Goal: Participate in discussion: Share content

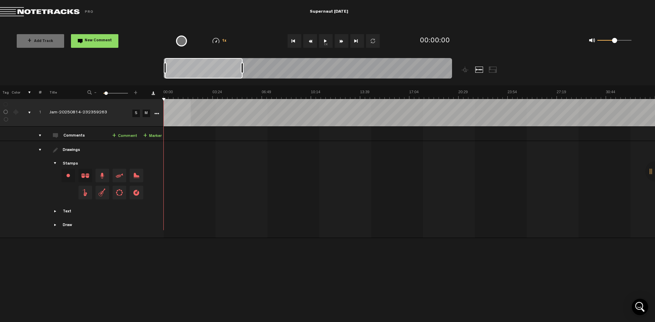
drag, startPoint x: 222, startPoint y: 69, endPoint x: 242, endPoint y: 69, distance: 19.8
click at [242, 69] on div at bounding box center [242, 67] width 3 height 11
drag, startPoint x: 242, startPoint y: 69, endPoint x: 248, endPoint y: 69, distance: 6.2
click at [247, 69] on div at bounding box center [246, 67] width 3 height 11
drag, startPoint x: 248, startPoint y: 69, endPoint x: 259, endPoint y: 67, distance: 11.8
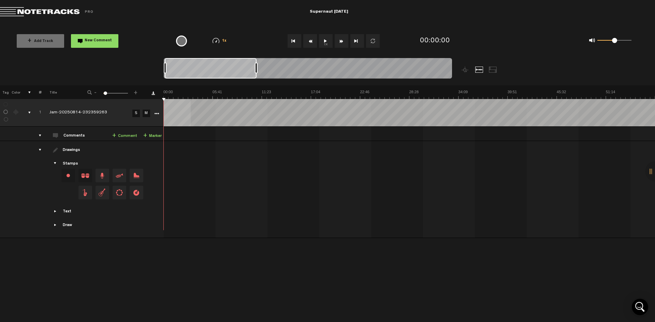
click at [258, 67] on div at bounding box center [256, 67] width 3 height 11
click at [327, 42] on button "1x" at bounding box center [326, 41] width 14 height 14
click at [327, 41] on button "1x" at bounding box center [326, 41] width 14 height 14
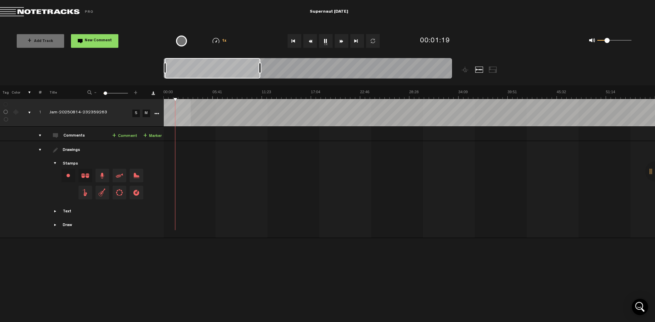
drag, startPoint x: 612, startPoint y: 41, endPoint x: 607, endPoint y: 42, distance: 4.4
click at [607, 42] on span at bounding box center [607, 40] width 5 height 5
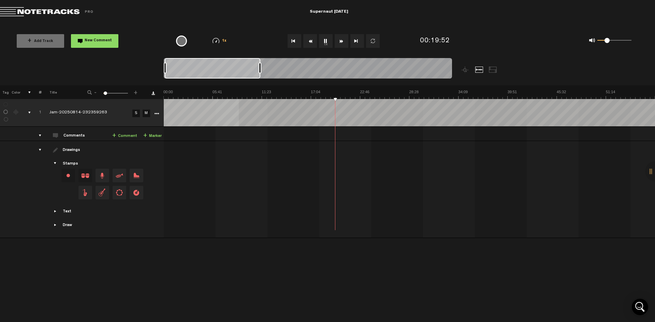
click at [610, 41] on div "0 1 0.36" at bounding box center [614, 40] width 34 height 1
click at [611, 43] on span at bounding box center [610, 40] width 5 height 5
click at [610, 42] on span at bounding box center [610, 40] width 5 height 5
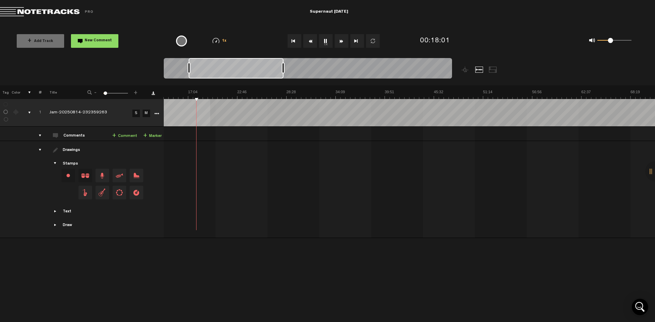
drag, startPoint x: 283, startPoint y: 67, endPoint x: 207, endPoint y: 71, distance: 76.8
click at [209, 71] on div at bounding box center [210, 67] width 3 height 11
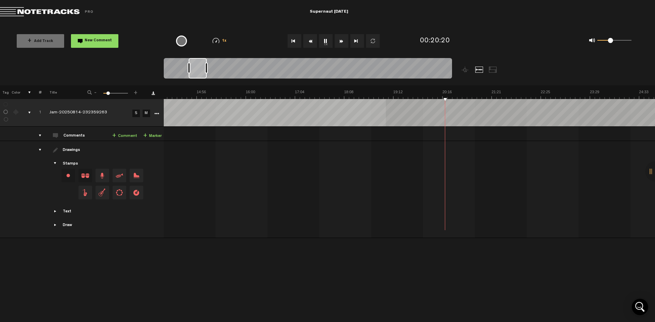
click at [611, 42] on span at bounding box center [610, 40] width 5 height 5
click at [613, 42] on span at bounding box center [612, 40] width 5 height 5
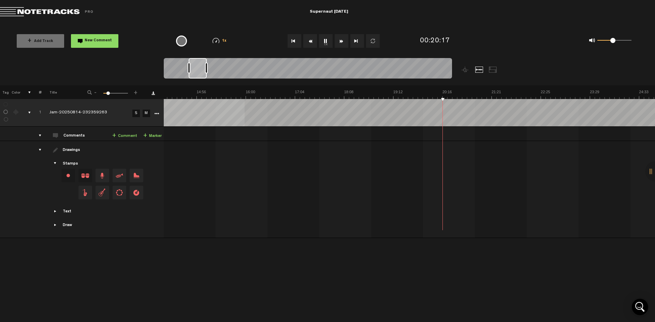
click at [124, 136] on link "+ Comment" at bounding box center [124, 136] width 25 height 8
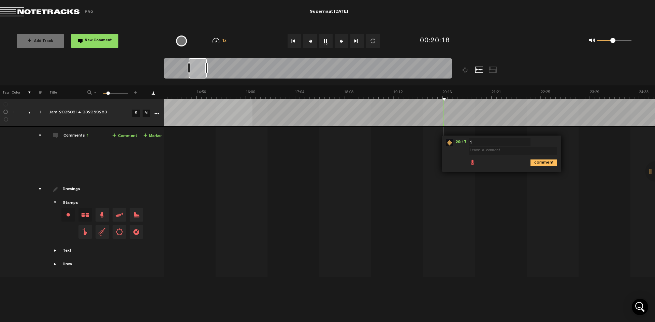
click at [498, 153] on textarea at bounding box center [513, 151] width 88 height 8
type textarea "nice riff from jam 1"
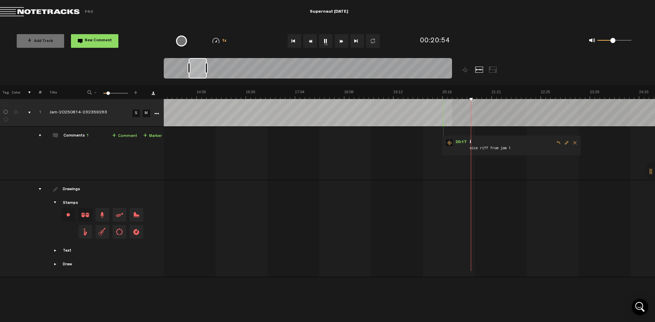
click at [612, 43] on span at bounding box center [612, 40] width 5 height 5
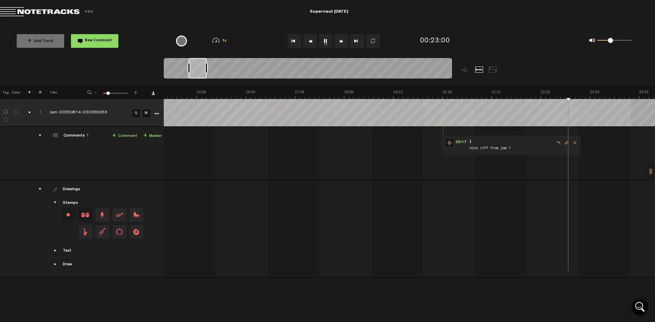
click at [610, 41] on span at bounding box center [610, 40] width 5 height 5
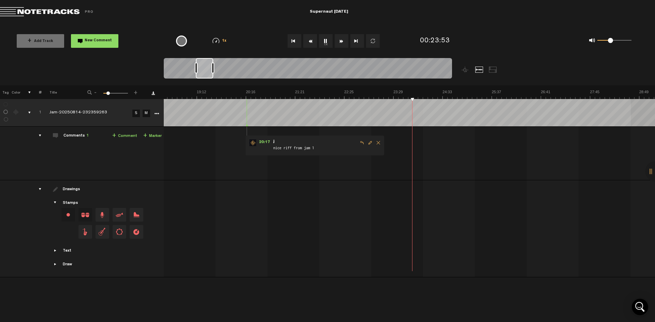
scroll to position [0, 852]
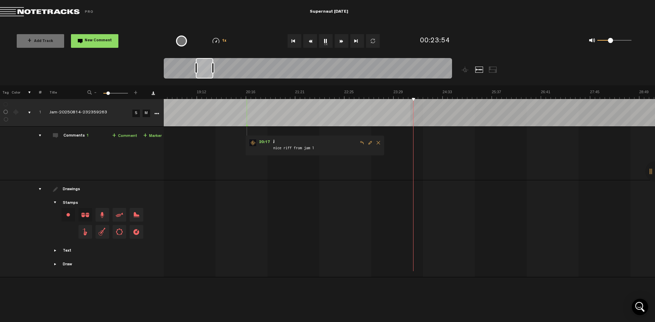
click at [612, 41] on span at bounding box center [612, 40] width 5 height 5
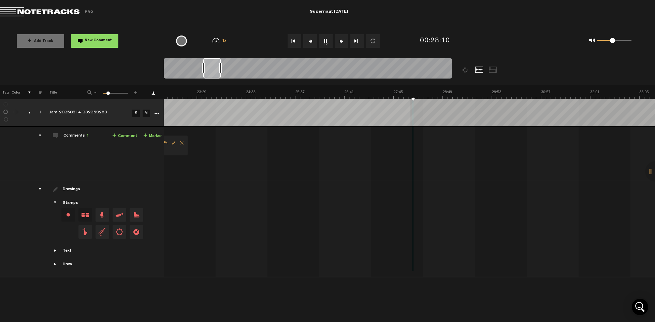
click at [615, 42] on span at bounding box center [615, 40] width 5 height 5
click at [614, 42] on span at bounding box center [613, 40] width 5 height 5
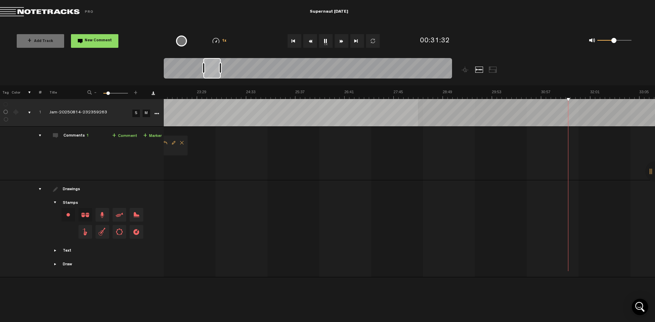
click at [234, 66] on div at bounding box center [308, 69] width 288 height 23
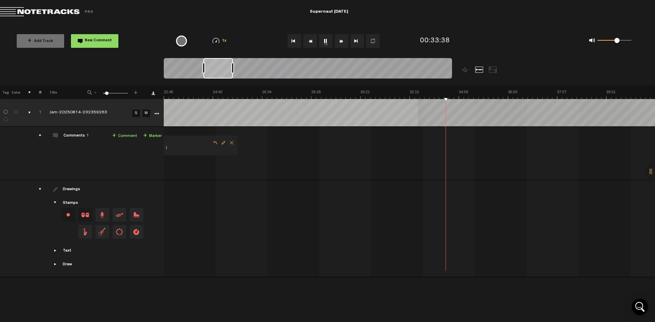
click at [617, 42] on span at bounding box center [616, 40] width 5 height 5
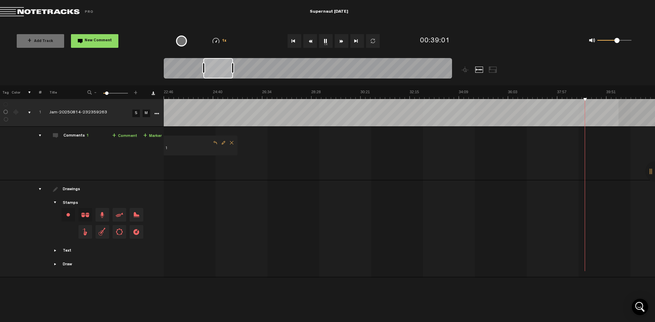
click at [449, 16] on md-toolbar "Exit Project Supernaut [DATE]" at bounding box center [327, 12] width 655 height 24
click at [613, 42] on span at bounding box center [612, 40] width 5 height 5
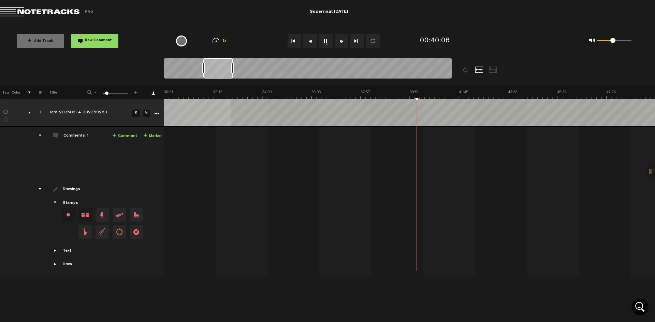
click at [326, 42] on button "1x" at bounding box center [326, 41] width 14 height 14
click at [280, 11] on md-toolbar "Exit Project Supernaut [DATE]" at bounding box center [327, 12] width 655 height 24
click at [326, 38] on button "1x" at bounding box center [326, 41] width 14 height 14
click at [613, 42] on span at bounding box center [612, 40] width 5 height 5
click at [325, 40] on button "1x" at bounding box center [326, 41] width 14 height 14
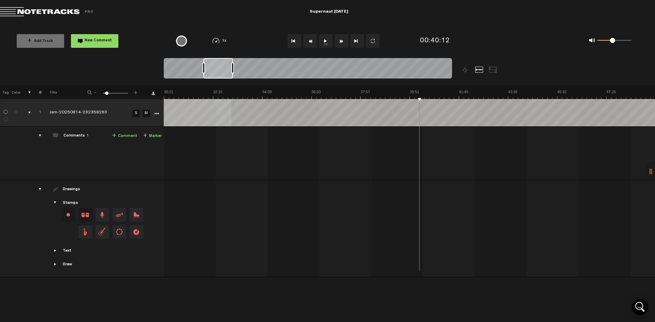
click at [325, 43] on button "1x" at bounding box center [326, 41] width 14 height 14
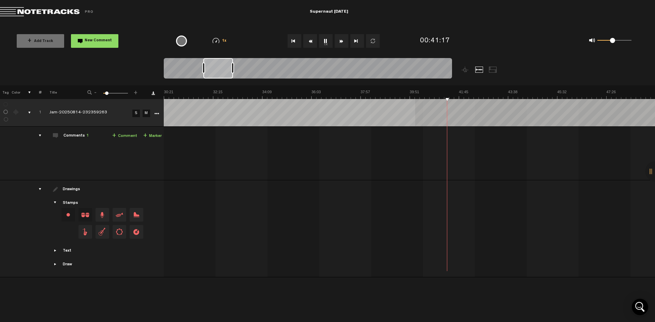
click at [324, 40] on button "1x" at bounding box center [326, 41] width 14 height 14
drag, startPoint x: 424, startPoint y: 24, endPoint x: 349, endPoint y: 31, distance: 75.1
click at [422, 7] on div "X Your screen size is currently not optimal for this view. X Exit Project Super…" at bounding box center [327, 3] width 655 height 7
click at [331, 42] on button "1x" at bounding box center [326, 41] width 14 height 14
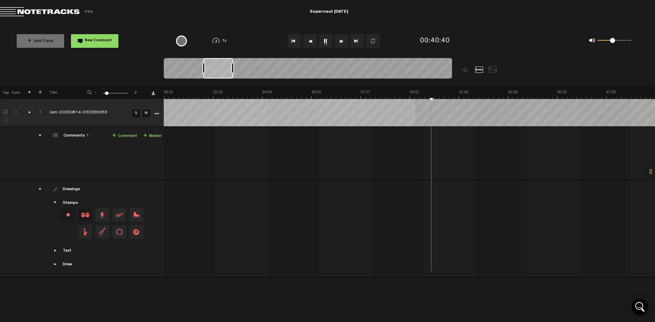
click at [325, 41] on button "1x" at bounding box center [326, 41] width 14 height 14
click at [382, 23] on md-toolbar "Exit Project Supernaut [DATE]" at bounding box center [327, 12] width 655 height 24
click at [330, 41] on button "1x" at bounding box center [326, 41] width 14 height 14
click at [611, 42] on span at bounding box center [611, 40] width 5 height 5
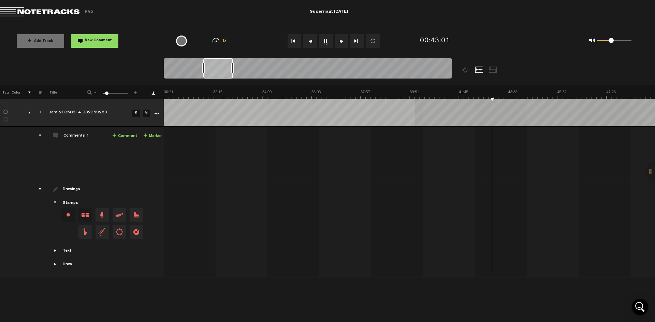
drag, startPoint x: 613, startPoint y: 42, endPoint x: 607, endPoint y: 53, distance: 13.1
click at [607, 53] on div "+ Add Track New Comment 1x 0.25x 0.5x 0.75x 1x 1.25x 1.5x 1.75x 2x Frequently U…" at bounding box center [327, 41] width 655 height 34
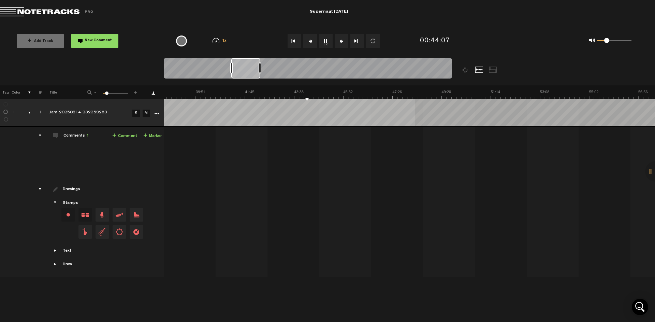
scroll to position [0, 1120]
drag, startPoint x: 224, startPoint y: 71, endPoint x: 250, endPoint y: 73, distance: 25.6
click at [250, 73] on div at bounding box center [252, 68] width 29 height 20
click at [610, 42] on span at bounding box center [609, 40] width 5 height 5
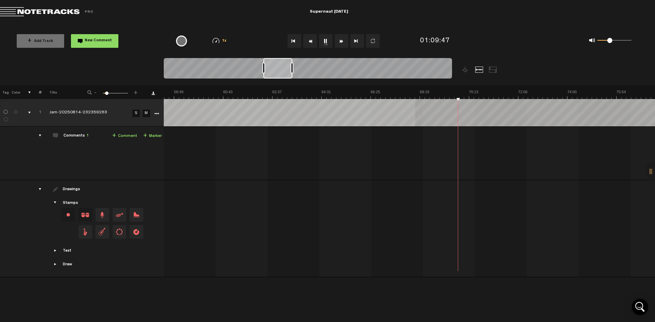
click at [608, 43] on span at bounding box center [608, 40] width 5 height 5
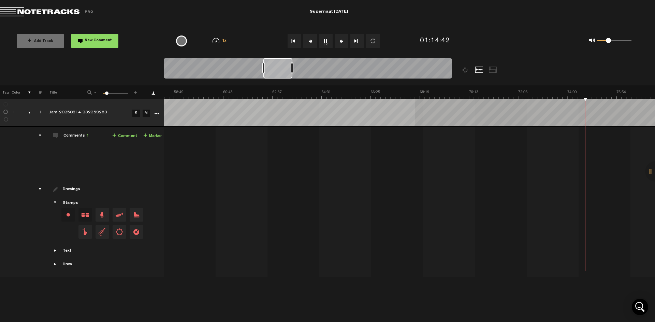
click at [619, 91] on img at bounding box center [469, 94] width 4424 height 10
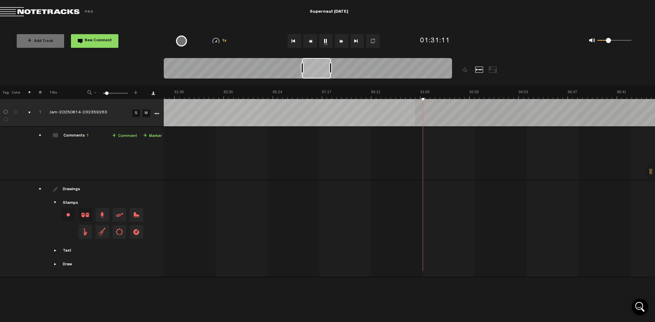
click at [427, 91] on img at bounding box center [273, 94] width 4424 height 10
click at [436, 92] on img at bounding box center [273, 94] width 4424 height 10
click at [447, 92] on img at bounding box center [273, 94] width 4424 height 10
click at [455, 90] on img at bounding box center [273, 94] width 4424 height 10
click at [464, 91] on img at bounding box center [273, 94] width 4424 height 10
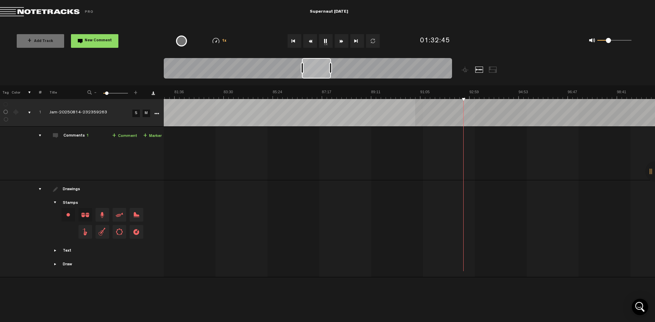
click at [478, 90] on img at bounding box center [273, 94] width 4424 height 10
click at [492, 89] on img at bounding box center [273, 94] width 4424 height 10
click at [505, 90] on img at bounding box center [273, 94] width 4424 height 10
click at [517, 91] on img at bounding box center [273, 94] width 4424 height 10
click at [544, 91] on img at bounding box center [273, 94] width 4424 height 10
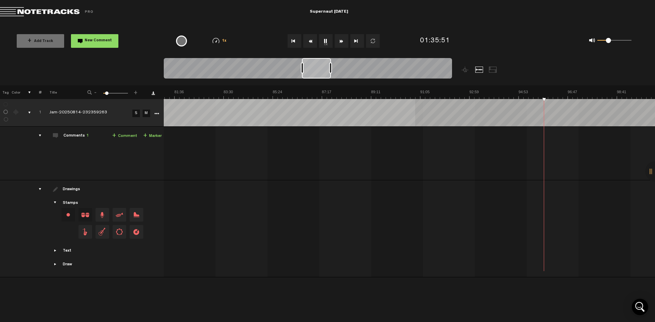
click at [565, 91] on img at bounding box center [273, 94] width 4424 height 10
click at [579, 91] on img at bounding box center [273, 94] width 4424 height 10
click at [587, 91] on img at bounding box center [273, 94] width 4424 height 10
click at [596, 91] on img at bounding box center [273, 94] width 4424 height 10
click at [600, 91] on img at bounding box center [273, 94] width 4424 height 10
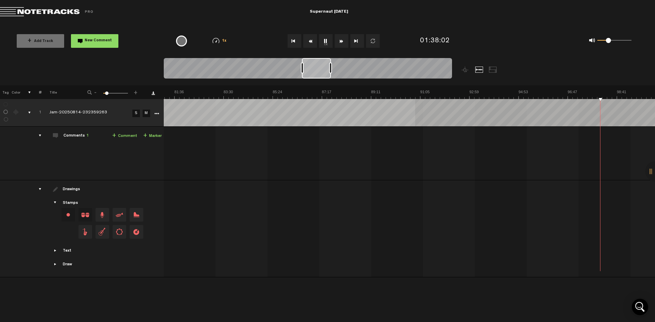
click at [607, 91] on img at bounding box center [273, 94] width 4424 height 10
click at [615, 91] on img at bounding box center [76, 94] width 4424 height 10
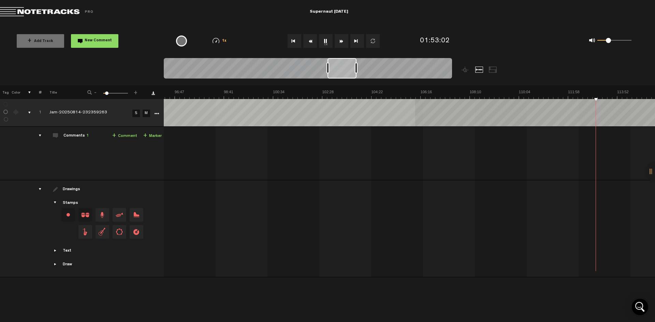
drag, startPoint x: 600, startPoint y: 91, endPoint x: 608, endPoint y: 91, distance: 7.8
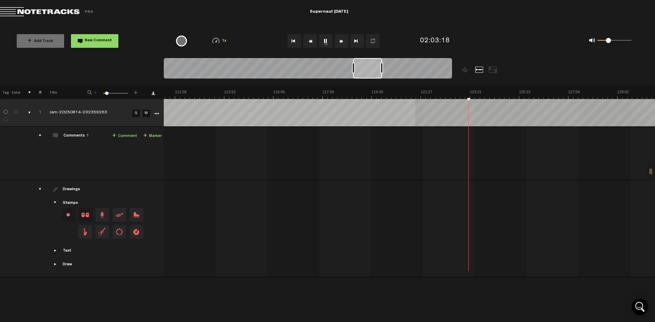
click at [611, 43] on span at bounding box center [610, 40] width 5 height 5
click at [607, 42] on span at bounding box center [607, 40] width 5 height 5
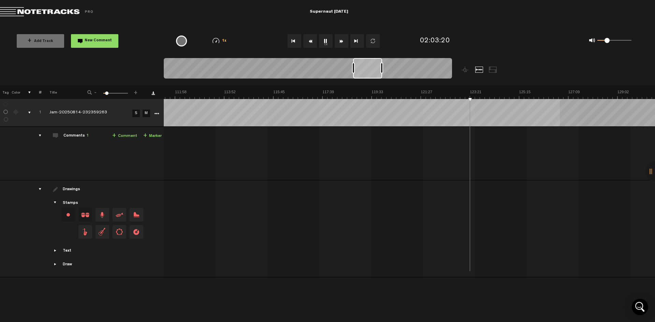
drag, startPoint x: 607, startPoint y: 42, endPoint x: 611, endPoint y: 42, distance: 3.4
click at [611, 42] on span at bounding box center [610, 40] width 5 height 5
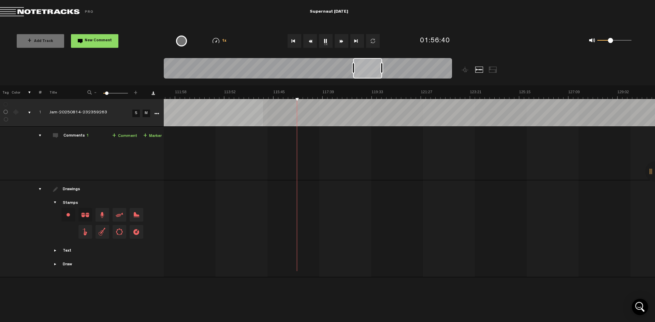
click at [128, 136] on link "+ Comment" at bounding box center [124, 136] width 25 height 8
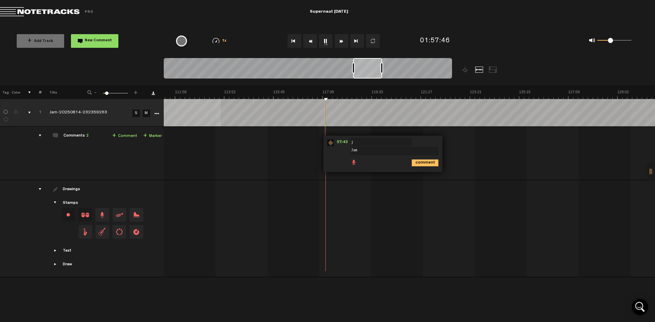
type textarea "Jam 2"
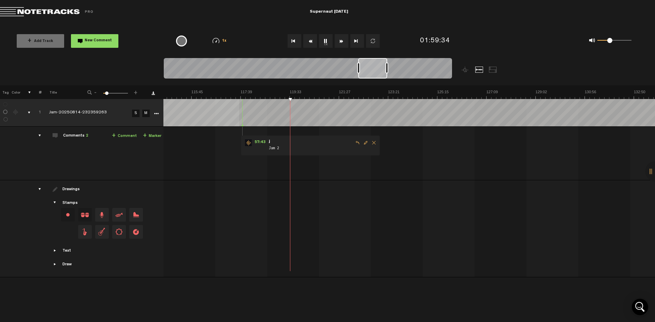
click at [610, 42] on span at bounding box center [609, 40] width 5 height 5
click at [522, 38] on div "0 1 0.34" at bounding box center [570, 41] width 150 height 20
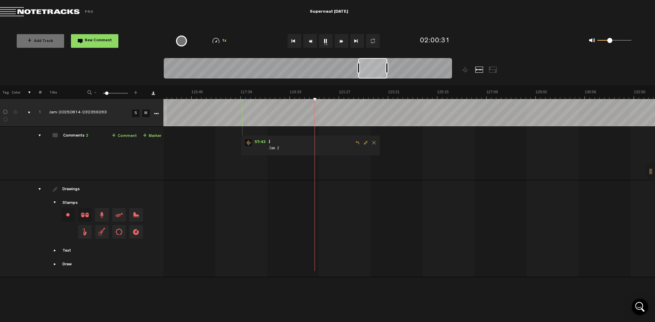
click at [123, 134] on link "+ Comment" at bounding box center [124, 136] width 25 height 8
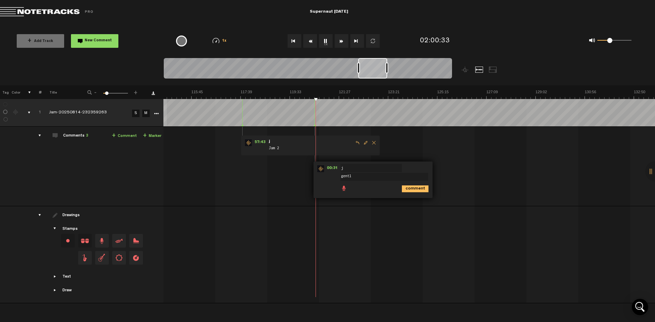
type textarea "gentle"
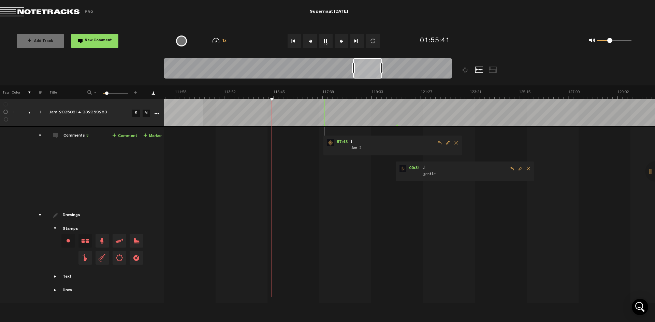
scroll to position [0, 2889]
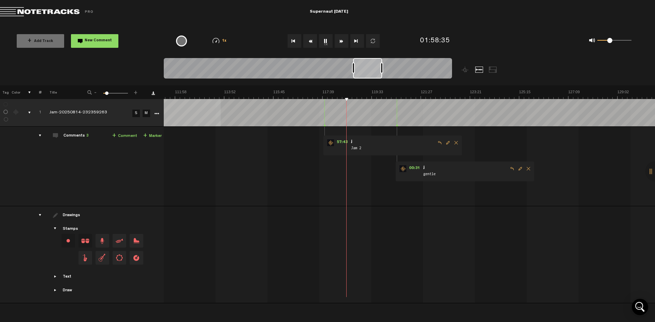
drag, startPoint x: 358, startPoint y: 92, endPoint x: 363, endPoint y: 92, distance: 5.8
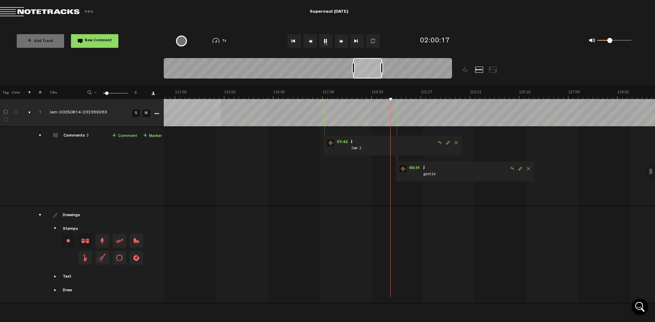
drag, startPoint x: 397, startPoint y: 92, endPoint x: 406, endPoint y: 92, distance: 8.9
drag, startPoint x: 421, startPoint y: 92, endPoint x: 437, endPoint y: 93, distance: 16.1
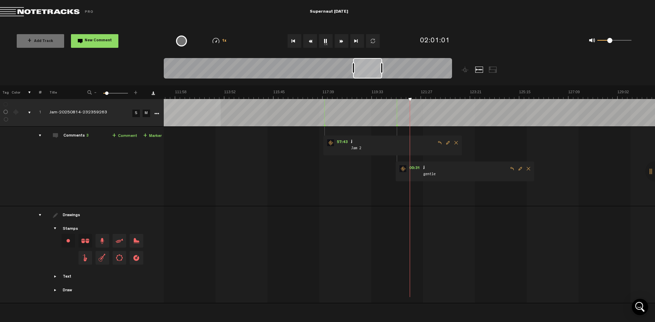
drag, startPoint x: 495, startPoint y: 93, endPoint x: 509, endPoint y: 93, distance: 14.3
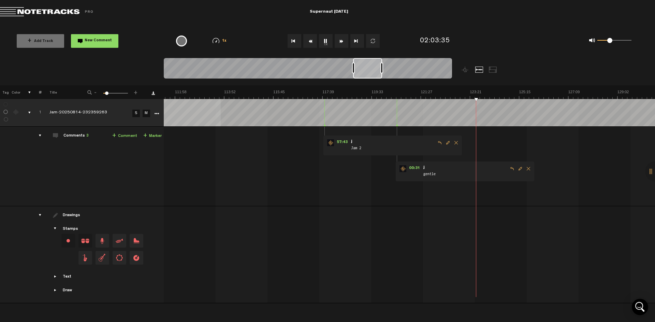
drag, startPoint x: 545, startPoint y: 93, endPoint x: 549, endPoint y: 93, distance: 4.1
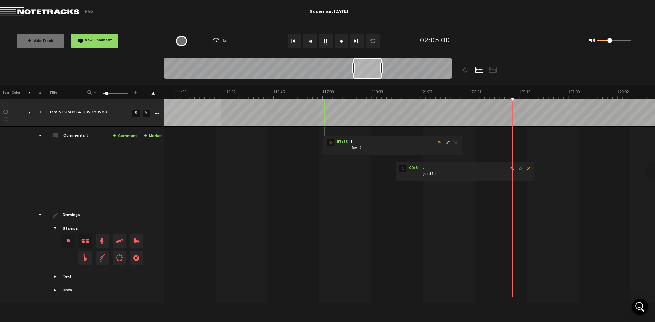
click at [124, 136] on link "+ Comment" at bounding box center [124, 136] width 25 height 8
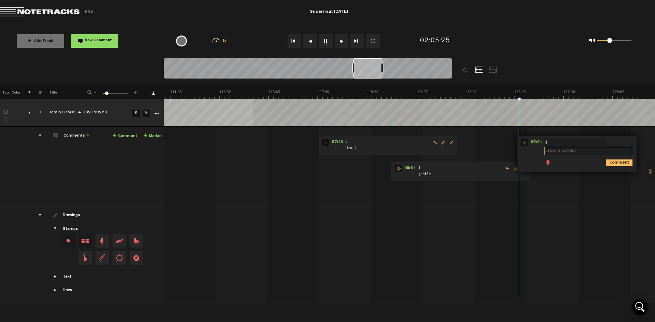
click at [574, 152] on textarea at bounding box center [588, 151] width 88 height 8
type textarea "gets good"
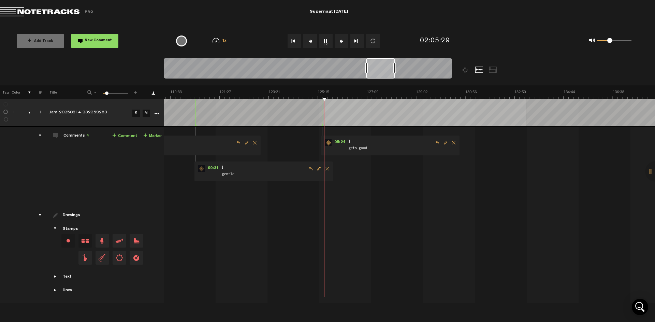
scroll to position [0, 3097]
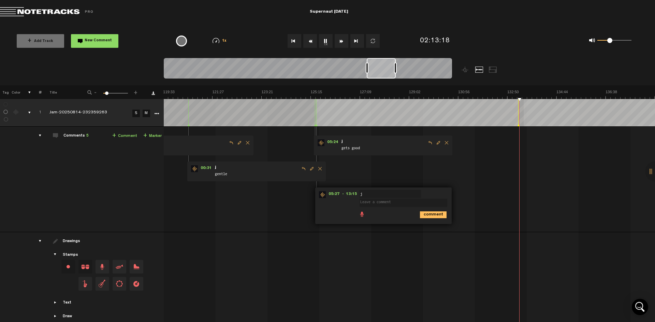
click at [424, 203] on textarea at bounding box center [404, 203] width 88 height 8
type textarea "just all good shit"
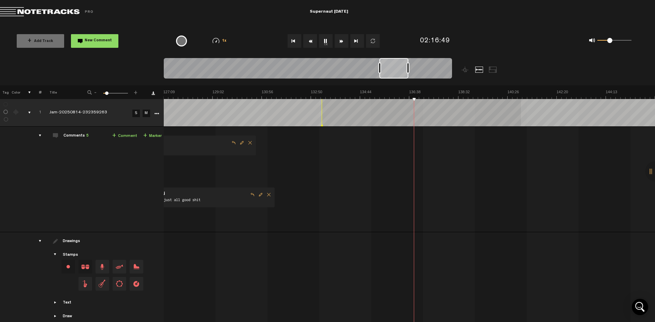
scroll to position [0, 3294]
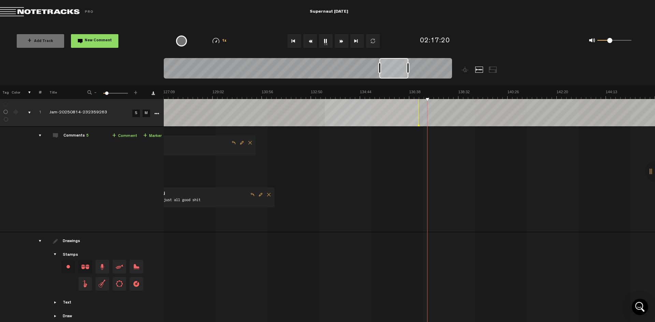
drag, startPoint x: 322, startPoint y: 126, endPoint x: 419, endPoint y: 126, distance: 96.5
click at [419, 126] on polygon at bounding box center [419, 125] width 2 height 2
drag, startPoint x: 419, startPoint y: 126, endPoint x: 429, endPoint y: 125, distance: 10.6
click at [429, 125] on polygon at bounding box center [429, 125] width 2 height 2
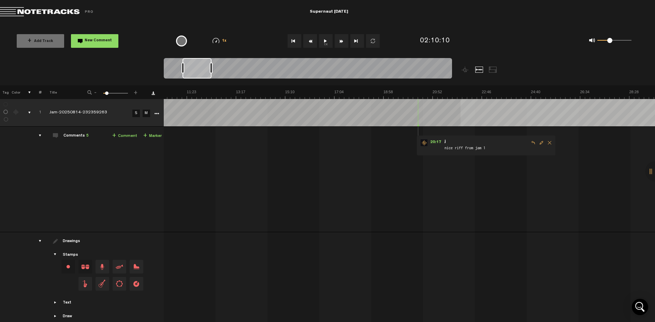
scroll to position [0, 355]
click at [353, 142] on span "20:17" at bounding box center [352, 142] width 16 height 7
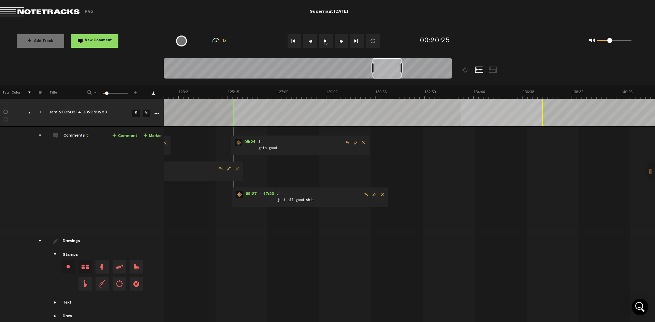
scroll to position [0, 3237]
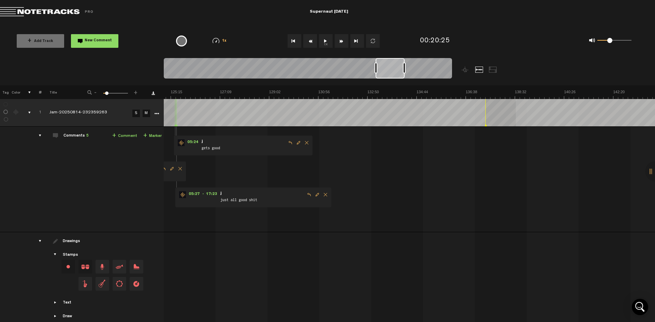
click at [496, 89] on th at bounding box center [409, 92] width 492 height 14
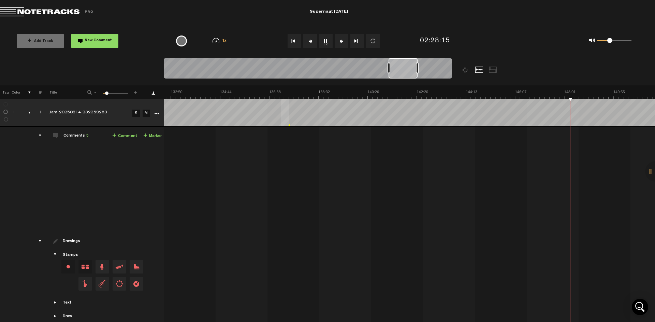
click at [459, 89] on th at bounding box center [409, 92] width 492 height 14
click at [612, 42] on span at bounding box center [612, 40] width 5 height 5
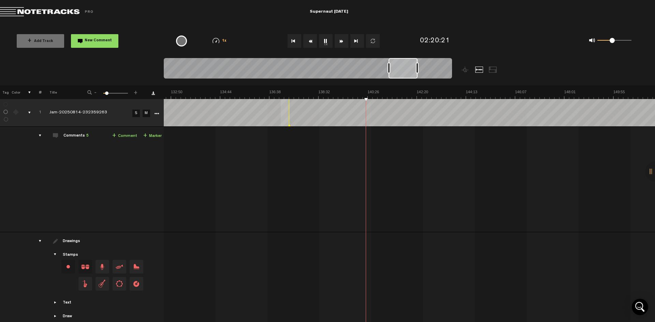
drag, startPoint x: 424, startPoint y: 90, endPoint x: 450, endPoint y: 91, distance: 26.3
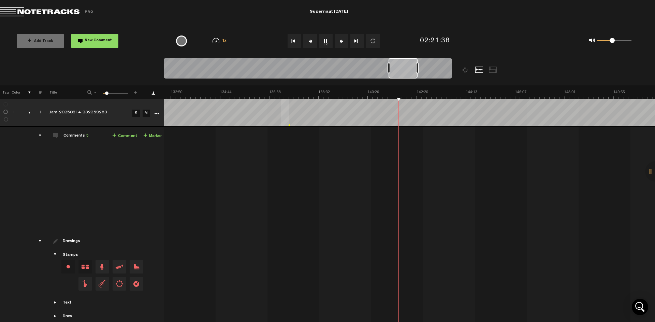
drag, startPoint x: 542, startPoint y: 89, endPoint x: 552, endPoint y: 90, distance: 9.6
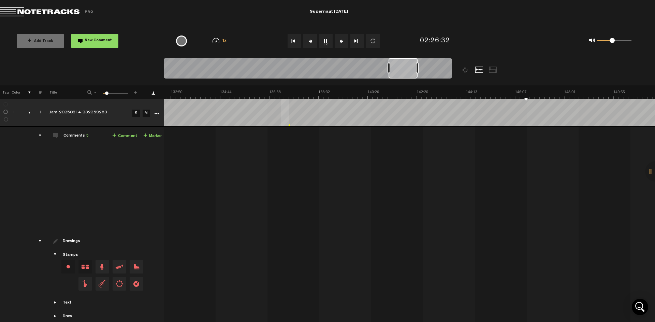
click at [543, 89] on th at bounding box center [409, 92] width 492 height 14
click at [126, 136] on link "+ Comment" at bounding box center [124, 136] width 25 height 8
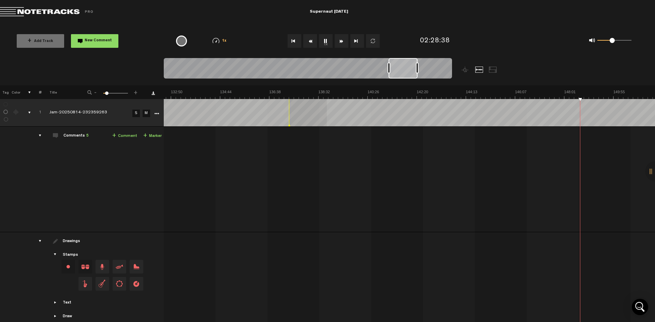
scroll to position [0, 3495]
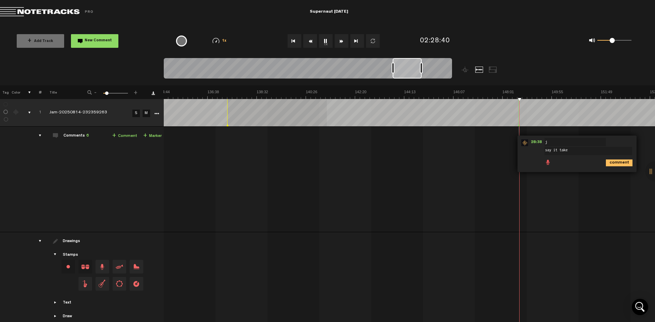
type textarea "say it take 2"
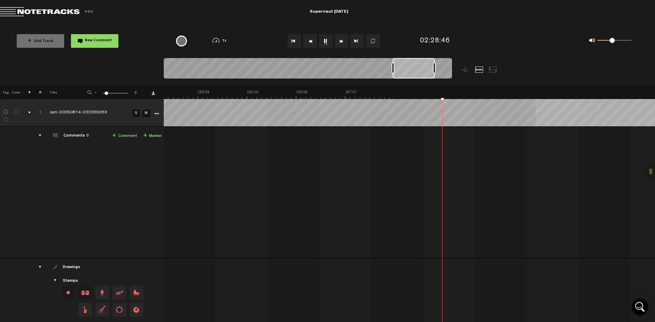
scroll to position [0, 2330]
drag, startPoint x: 422, startPoint y: 69, endPoint x: 435, endPoint y: 70, distance: 13.7
click at [435, 70] on div at bounding box center [434, 67] width 3 height 11
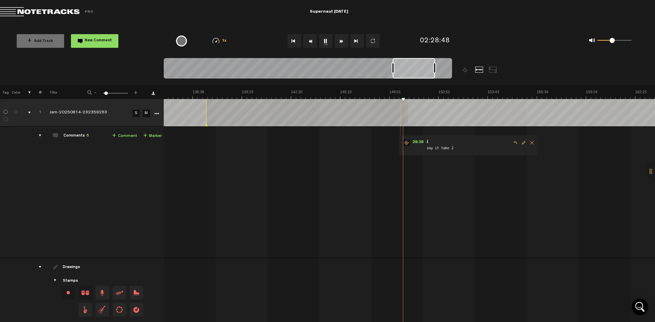
click at [613, 42] on span at bounding box center [612, 40] width 5 height 5
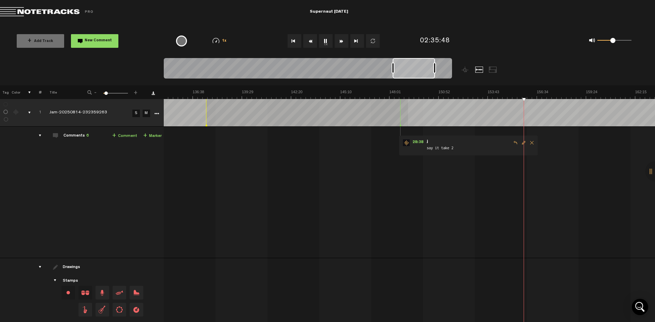
click at [123, 135] on link "+ Comment" at bounding box center [124, 136] width 25 height 8
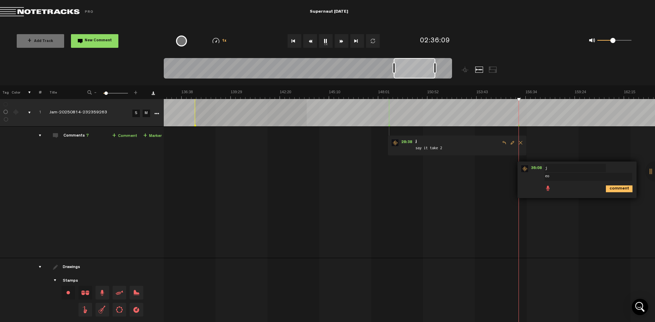
type textarea "e"
type textarea "rock n roll"
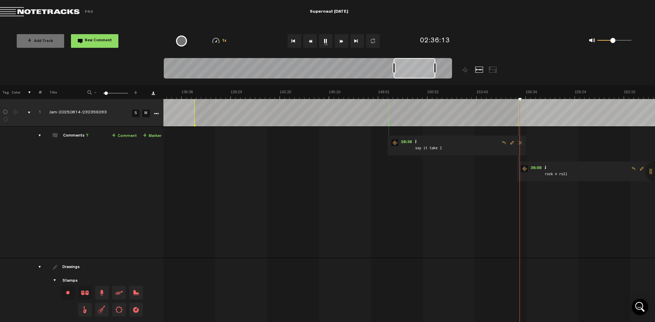
drag, startPoint x: 610, startPoint y: 41, endPoint x: 607, endPoint y: 41, distance: 3.4
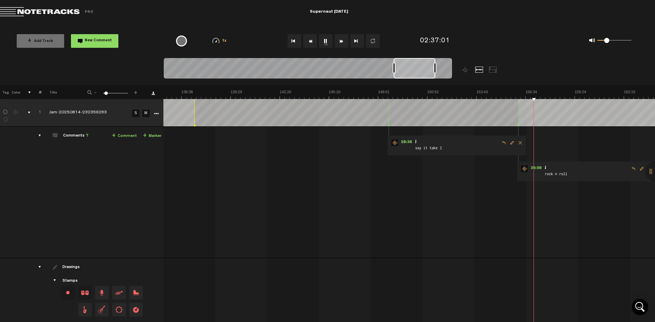
click at [607, 41] on span at bounding box center [606, 40] width 5 height 5
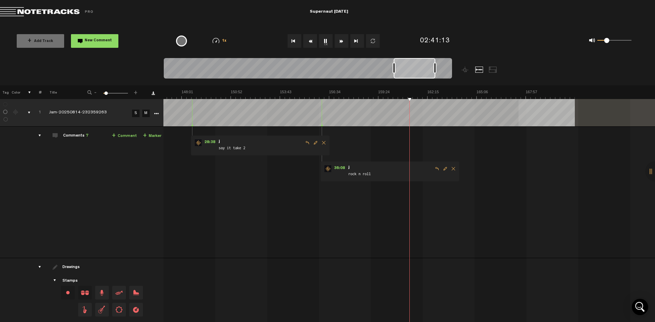
click at [611, 92] on th at bounding box center [409, 92] width 492 height 14
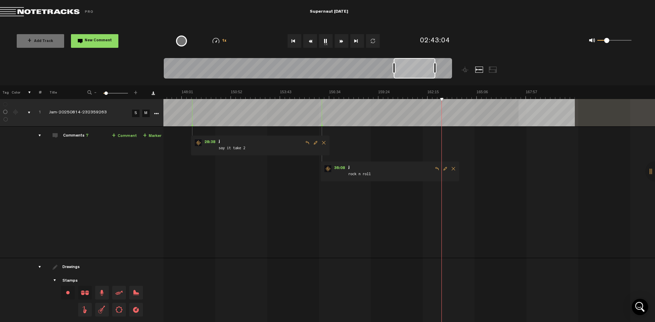
drag, startPoint x: 461, startPoint y: 92, endPoint x: 465, endPoint y: 93, distance: 4.0
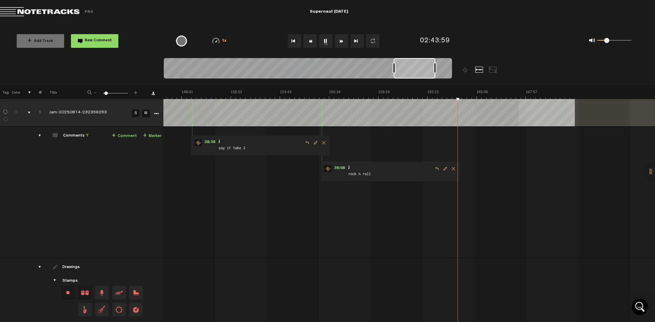
click at [609, 41] on span at bounding box center [608, 40] width 5 height 5
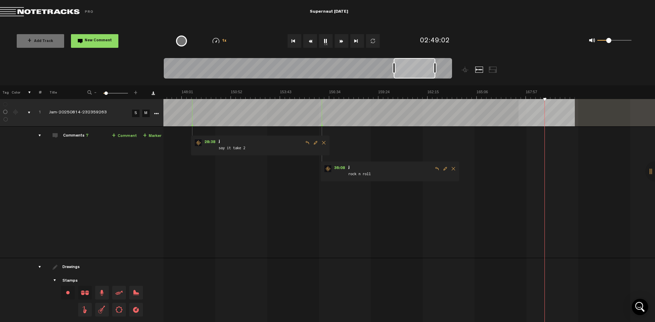
click at [324, 42] on button "1x" at bounding box center [326, 41] width 14 height 14
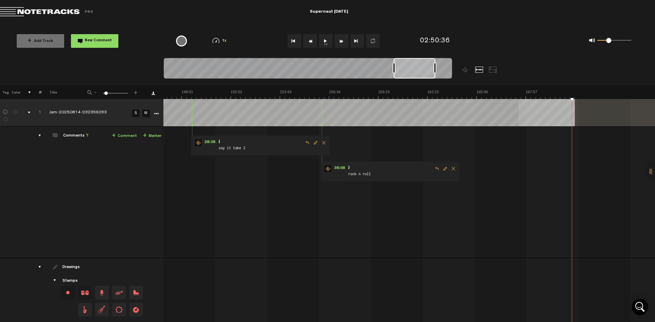
click at [252, 26] on div "+ Add Track New Comment 1x 0.25x 0.5x 0.75x 1x 1.25x 1.5x 1.75x 2x Frequently U…" at bounding box center [327, 41] width 655 height 34
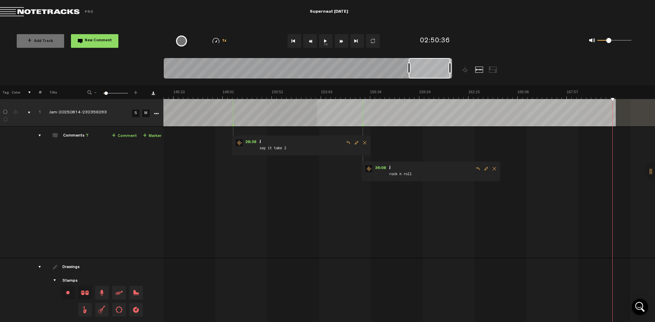
scroll to position [0, 0]
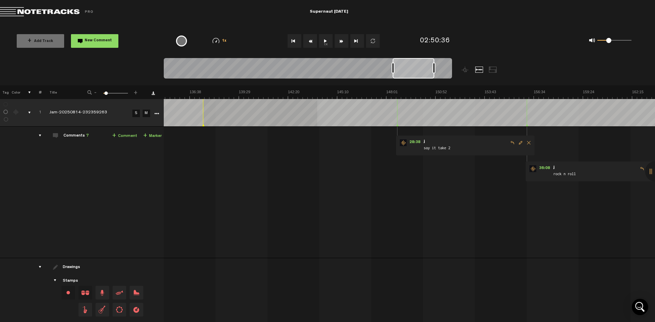
click at [445, 148] on span "say it take 2" at bounding box center [465, 149] width 85 height 8
click at [410, 141] on span "28:38" at bounding box center [415, 142] width 16 height 7
click at [520, 143] on span "Edit comment" at bounding box center [521, 142] width 8 height 5
drag, startPoint x: 436, startPoint y: 151, endPoint x: 398, endPoint y: 150, distance: 37.9
click at [423, 150] on textarea "say it take 2" at bounding box center [467, 151] width 88 height 8
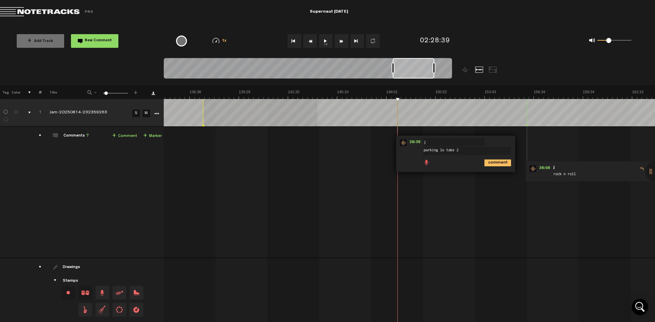
type textarea "parking lot take 2"
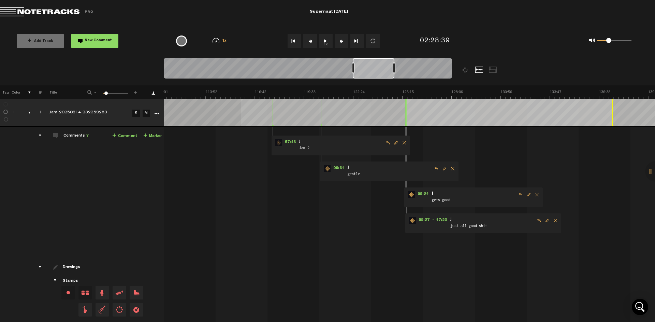
scroll to position [0, 1883]
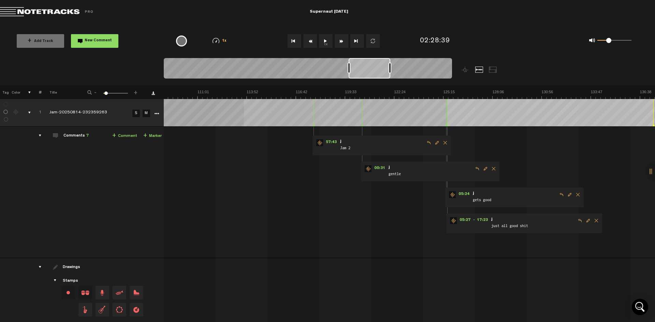
click at [502, 226] on span "just all good shit" at bounding box center [533, 226] width 85 height 8
click at [461, 194] on span "05:24" at bounding box center [464, 194] width 16 height 7
click at [468, 221] on span "05:27" at bounding box center [465, 220] width 16 height 7
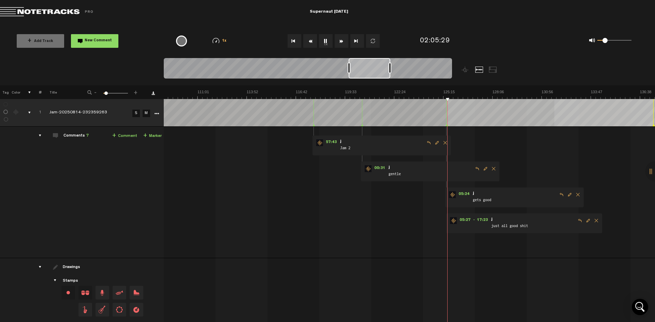
drag, startPoint x: 611, startPoint y: 41, endPoint x: 605, endPoint y: 41, distance: 6.5
click at [605, 41] on div "0 1 0.18" at bounding box center [614, 40] width 34 height 1
drag, startPoint x: 603, startPoint y: 39, endPoint x: 608, endPoint y: 41, distance: 5.1
click at [608, 41] on span at bounding box center [608, 40] width 5 height 5
click at [607, 41] on span at bounding box center [606, 40] width 5 height 5
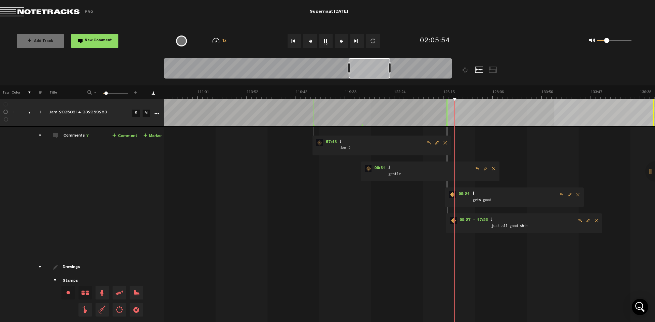
click at [467, 13] on md-toolbar "Exit Project Supernaut [DATE]" at bounding box center [327, 12] width 655 height 24
click at [465, 220] on span "05:27" at bounding box center [465, 220] width 16 height 7
drag, startPoint x: 453, startPoint y: 20, endPoint x: 443, endPoint y: 6, distance: 17.5
click at [453, 21] on md-toolbar "Exit Project Supernaut [DATE]" at bounding box center [327, 12] width 655 height 24
click at [606, 43] on span at bounding box center [606, 40] width 5 height 5
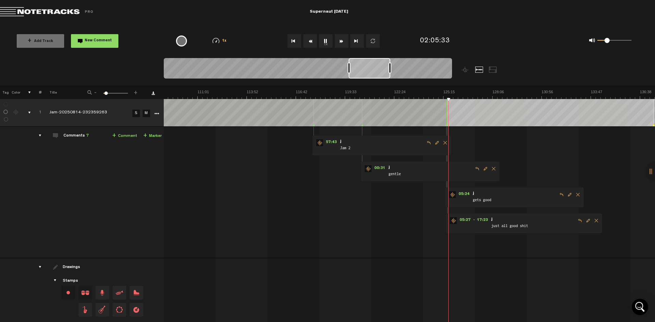
click at [607, 42] on span at bounding box center [607, 40] width 5 height 5
click at [493, 20] on md-toolbar "Exit Project Supernaut [DATE]" at bounding box center [327, 12] width 655 height 24
click at [469, 17] on md-toolbar "Exit Project Supernaut [DATE]" at bounding box center [327, 12] width 655 height 24
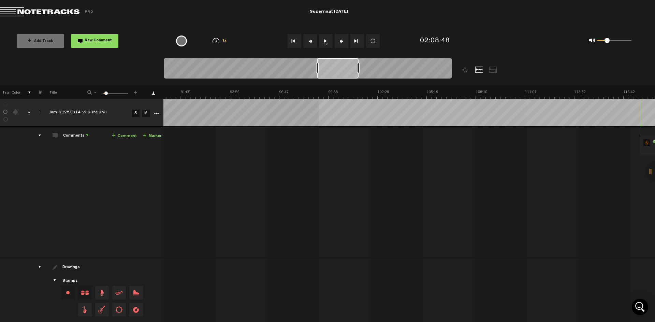
scroll to position [0, 1719]
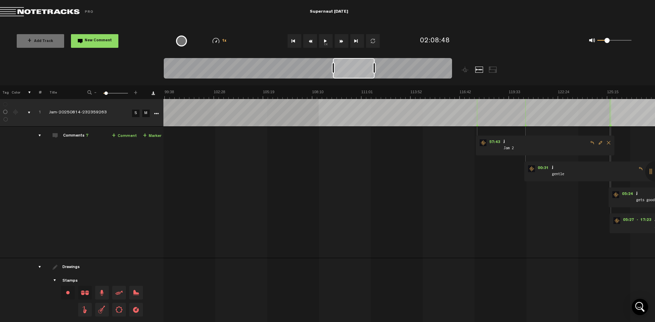
click at [507, 149] on span "Jam 2" at bounding box center [545, 149] width 85 height 8
click at [504, 148] on span "Jam 2" at bounding box center [545, 149] width 85 height 8
click at [491, 142] on span "57:43" at bounding box center [494, 142] width 16 height 7
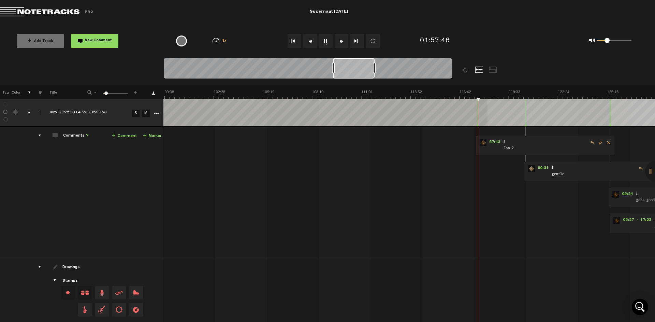
click at [491, 142] on span "57:43" at bounding box center [494, 142] width 16 height 7
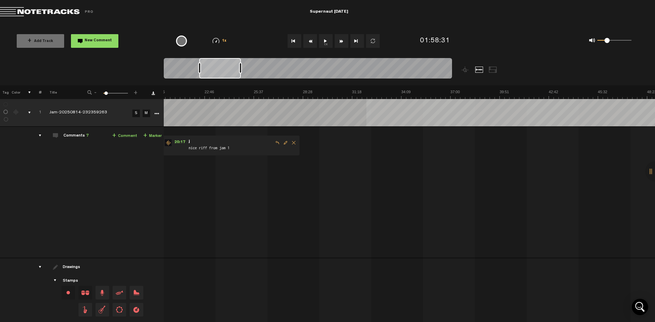
scroll to position [0, 270]
click at [265, 143] on span "20:17" at bounding box center [261, 142] width 16 height 7
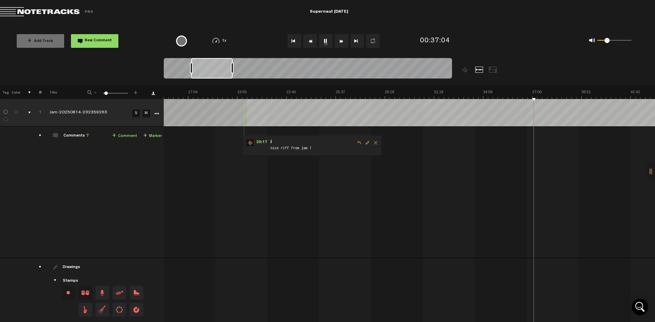
drag, startPoint x: 560, startPoint y: 92, endPoint x: 580, endPoint y: 92, distance: 20.1
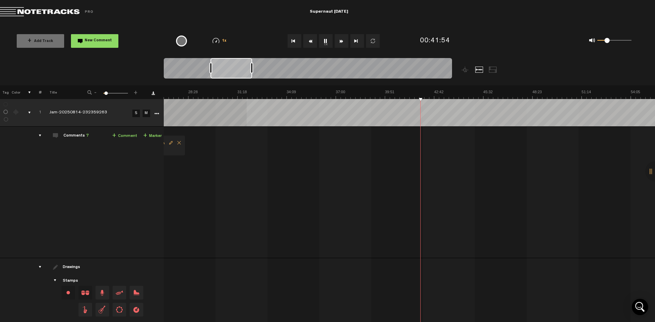
drag, startPoint x: 535, startPoint y: 91, endPoint x: 548, endPoint y: 91, distance: 12.3
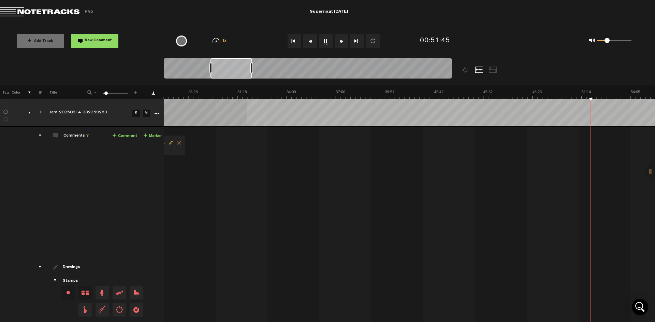
scroll to position [0, 663]
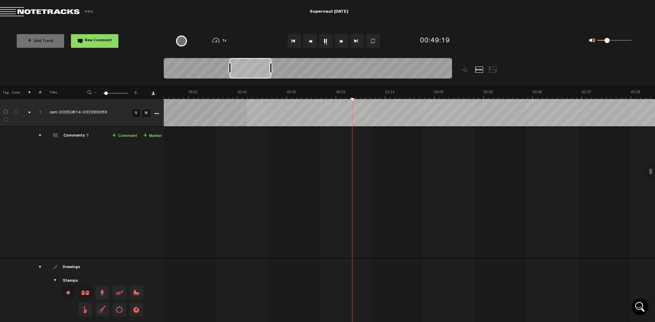
drag, startPoint x: 372, startPoint y: 90, endPoint x: 381, endPoint y: 90, distance: 8.9
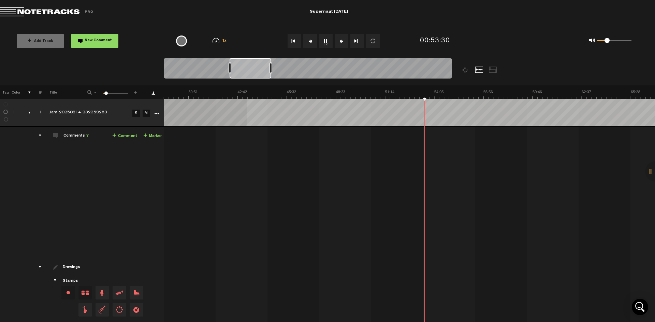
drag, startPoint x: 606, startPoint y: 41, endPoint x: 611, endPoint y: 42, distance: 5.1
click at [611, 42] on span at bounding box center [610, 40] width 5 height 5
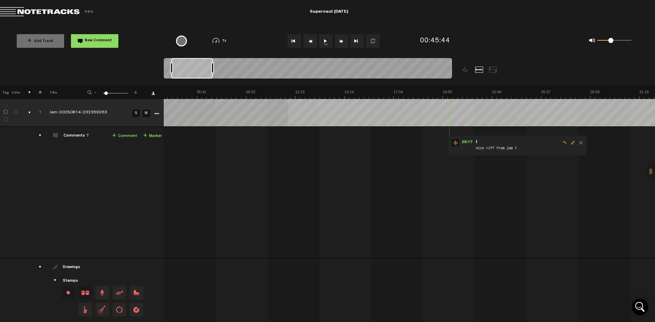
scroll to position [0, 114]
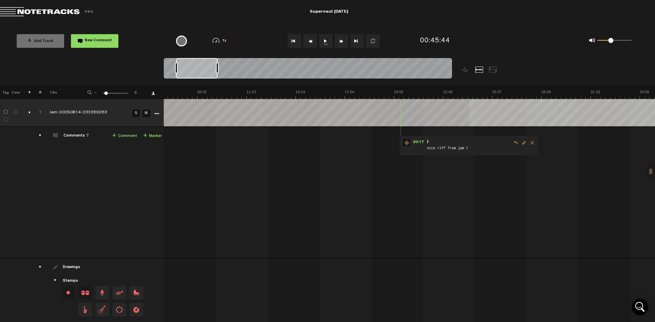
click at [264, 6] on md-toolbar "Exit Project Supernaut [DATE]" at bounding box center [327, 12] width 655 height 24
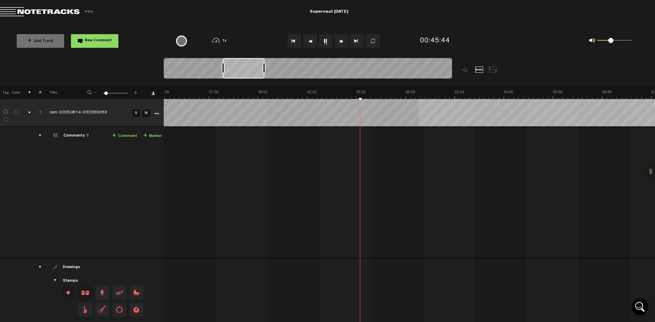
scroll to position [0, 594]
drag, startPoint x: 613, startPoint y: 42, endPoint x: 619, endPoint y: 42, distance: 5.8
click at [619, 42] on span at bounding box center [618, 40] width 5 height 5
click at [369, 88] on th at bounding box center [409, 92] width 492 height 14
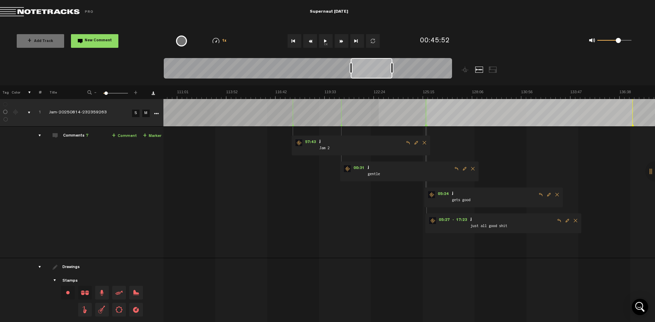
scroll to position [0, 1945]
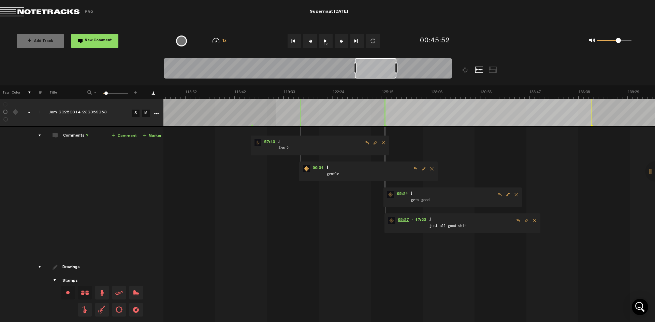
click at [399, 219] on span "05:27" at bounding box center [403, 220] width 16 height 7
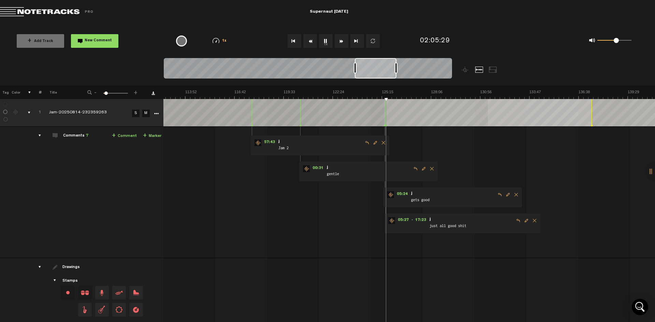
click at [616, 41] on span at bounding box center [616, 40] width 5 height 5
click at [526, 19] on md-toolbar "Exit Project Supernaut [DATE]" at bounding box center [327, 12] width 655 height 24
click at [403, 19] on md-toolbar "Exit Project Supernaut [DATE]" at bounding box center [327, 12] width 655 height 24
click at [536, 27] on div "+ Add Track New Comment 1x 0.25x 0.5x 0.75x 1x 1.25x 1.5x 1.75x 2x Frequently U…" at bounding box center [327, 41] width 655 height 34
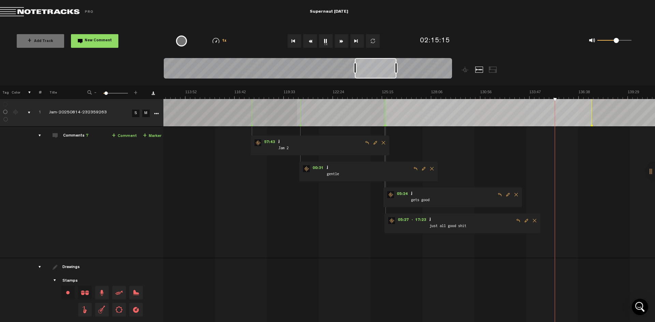
click at [325, 40] on button "1x" at bounding box center [326, 41] width 14 height 14
click at [289, 18] on md-toolbar "Exit Project Supernaut [DATE]" at bounding box center [327, 12] width 655 height 24
click at [373, 10] on md-toolbar "Exit Project Supernaut [DATE]" at bounding box center [327, 12] width 655 height 24
click at [256, 14] on md-toolbar "Exit Project Supernaut [DATE]" at bounding box center [327, 12] width 655 height 24
